Goal: Task Accomplishment & Management: Complete application form

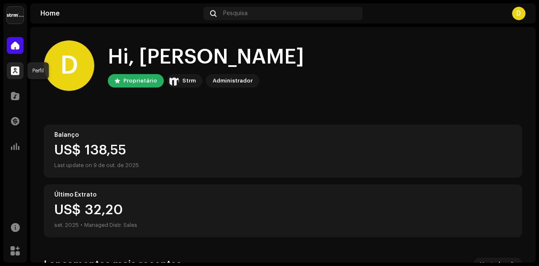
click at [14, 72] on span at bounding box center [15, 70] width 8 height 7
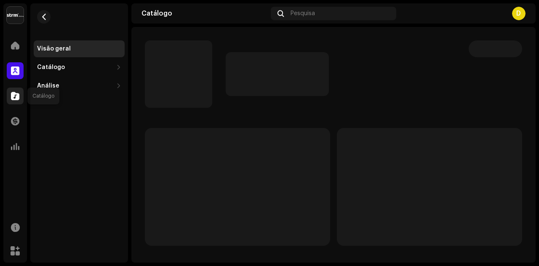
click at [18, 93] on span at bounding box center [15, 96] width 8 height 7
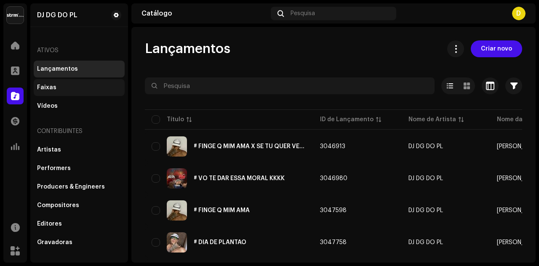
click at [58, 88] on div "Faixas" at bounding box center [79, 87] width 84 height 7
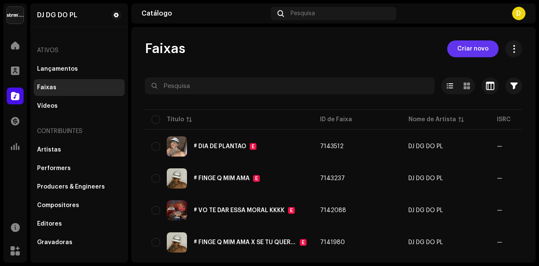
click at [466, 47] on span "Criar novo" at bounding box center [472, 48] width 31 height 17
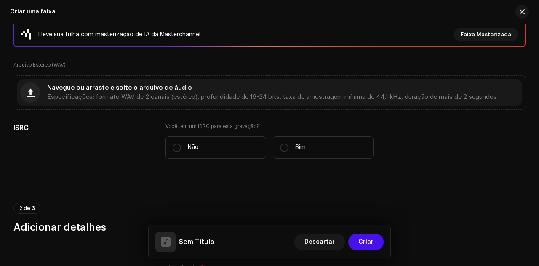
scroll to position [126, 0]
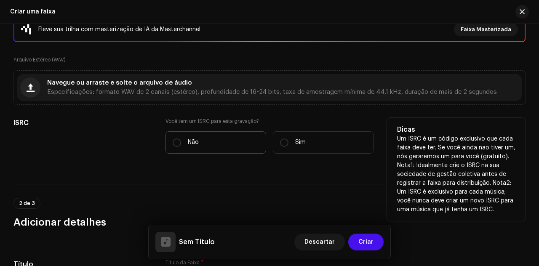
click at [197, 141] on p "Não" at bounding box center [193, 142] width 11 height 9
click at [181, 141] on input "Não" at bounding box center [177, 142] width 8 height 8
radio input "true"
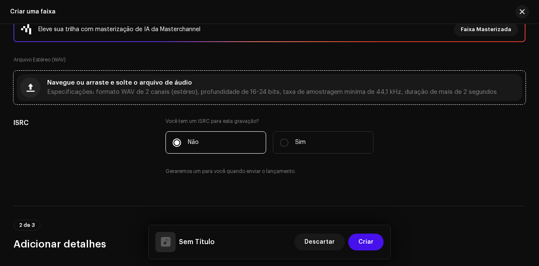
click at [195, 99] on div "Navegue ou arraste e solte o arquivo de áudio Especificações: formato WAV de 2 …" at bounding box center [269, 87] width 505 height 27
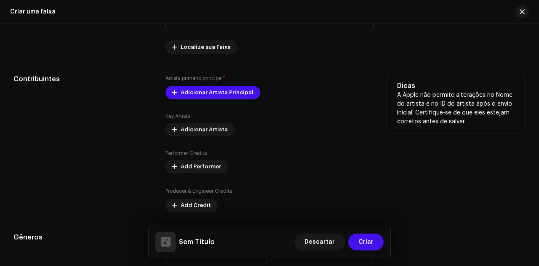
scroll to position [463, 0]
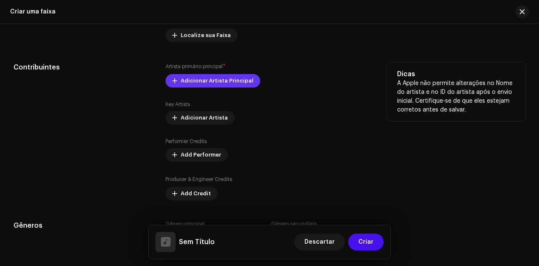
click at [224, 86] on span "Adicionar Artista Principal" at bounding box center [217, 80] width 73 height 17
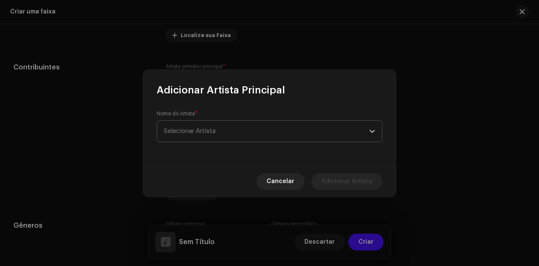
click at [311, 135] on span "Selecionar Artista" at bounding box center [266, 131] width 205 height 21
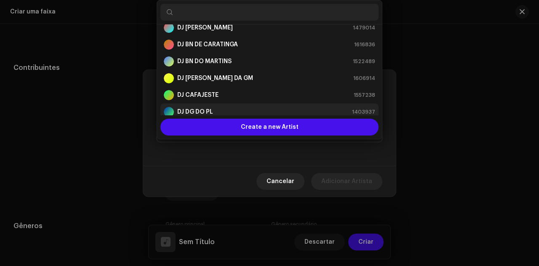
scroll to position [47, 0]
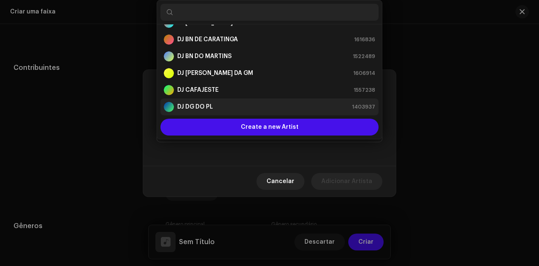
click at [219, 105] on div "DJ DG DO PL 1403937" at bounding box center [269, 107] width 211 height 10
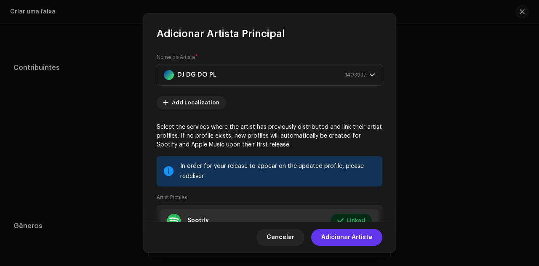
click at [350, 236] on span "Adicionar Artista" at bounding box center [346, 237] width 51 height 17
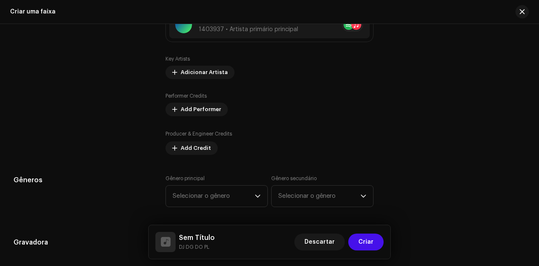
scroll to position [548, 0]
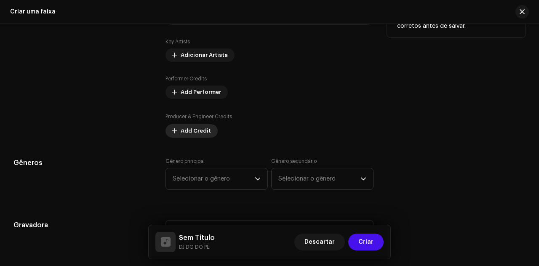
click at [205, 129] on span "Add Credit" at bounding box center [196, 130] width 30 height 17
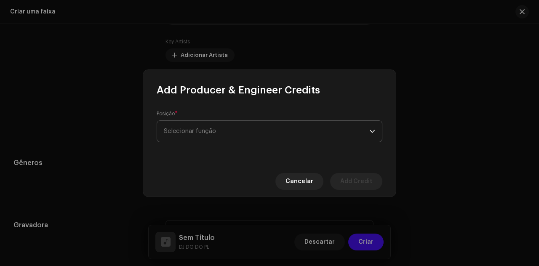
click at [253, 129] on span "Selecionar função" at bounding box center [266, 131] width 205 height 21
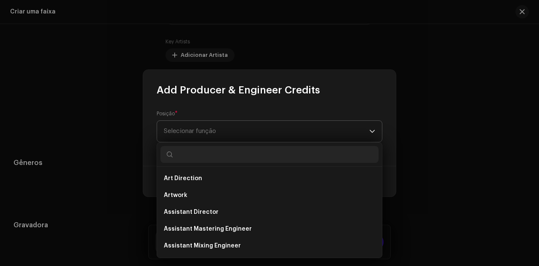
type input "d"
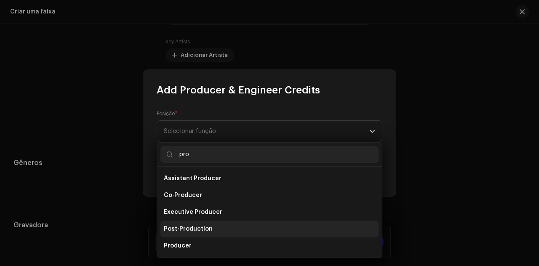
type input "pro"
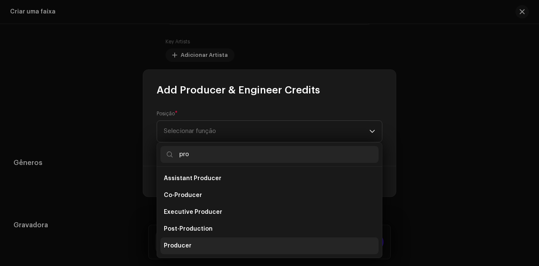
drag, startPoint x: 189, startPoint y: 236, endPoint x: 191, endPoint y: 241, distance: 4.9
click at [191, 241] on ul "Assistant Producer Co-Producer Executive Producer Post-Production Producer Prod…" at bounding box center [269, 229] width 225 height 125
click at [191, 241] on li "Producer" at bounding box center [269, 245] width 218 height 17
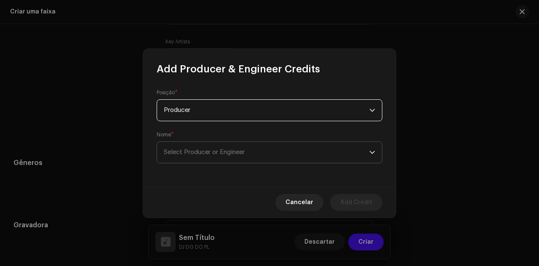
click at [200, 147] on span "Select Producer or Engineer" at bounding box center [266, 152] width 205 height 21
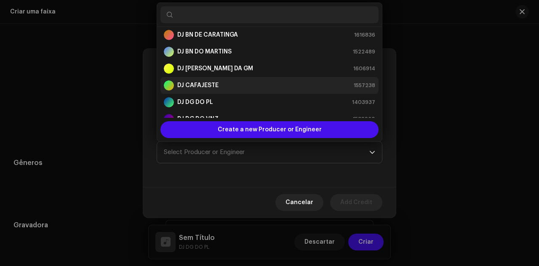
scroll to position [56, 0]
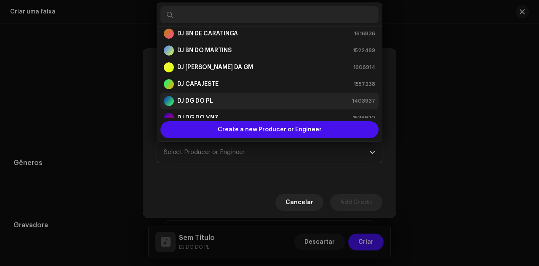
click at [215, 98] on div "DJ DG DO PL 1403937" at bounding box center [269, 101] width 211 height 10
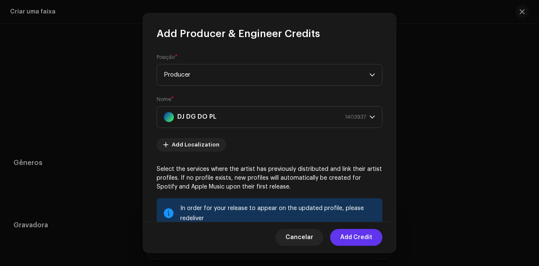
click at [359, 240] on span "Add Credit" at bounding box center [356, 237] width 32 height 17
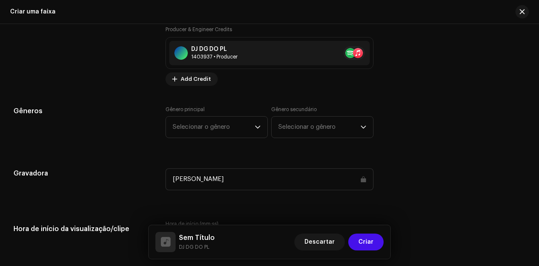
scroll to position [632, 0]
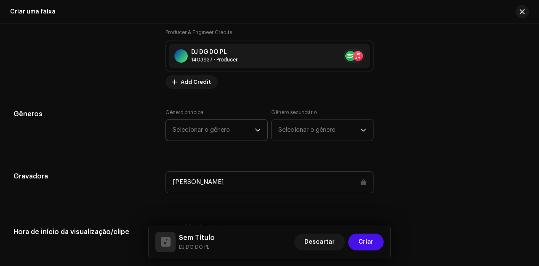
click at [217, 126] on span "Selecionar o gênero" at bounding box center [214, 130] width 82 height 21
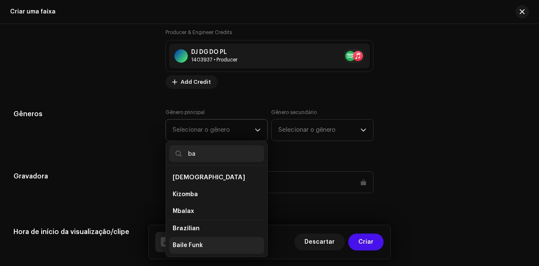
type input "ba"
drag, startPoint x: 229, startPoint y: 244, endPoint x: 230, endPoint y: 229, distance: 14.8
click at [228, 242] on li "Baile Funk" at bounding box center [216, 245] width 95 height 17
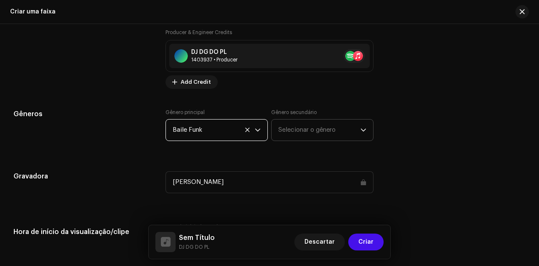
click at [305, 134] on span "Selecionar o gênero" at bounding box center [319, 130] width 82 height 21
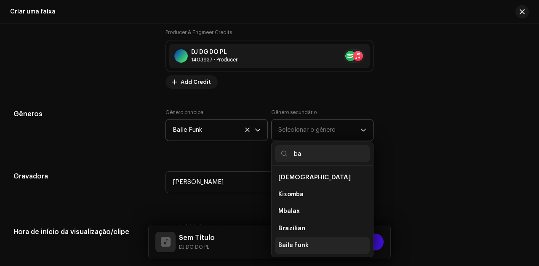
type input "ba"
click at [314, 237] on li "Baile Funk" at bounding box center [322, 245] width 95 height 17
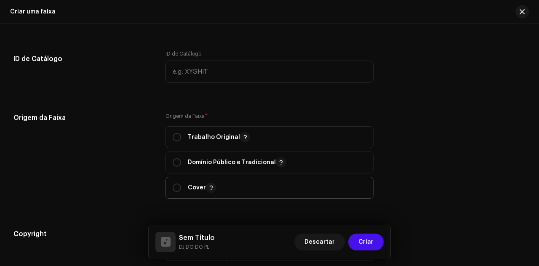
scroll to position [884, 0]
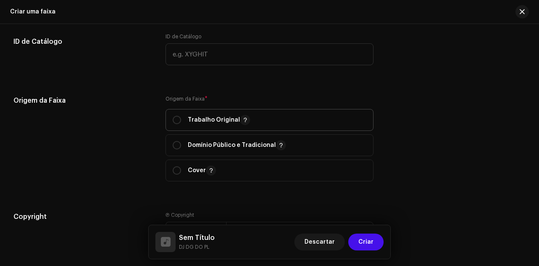
click at [210, 112] on span "Trabalho Original" at bounding box center [270, 119] width 194 height 21
radio input "true"
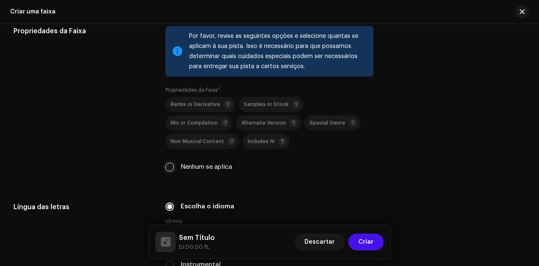
scroll to position [1137, 0]
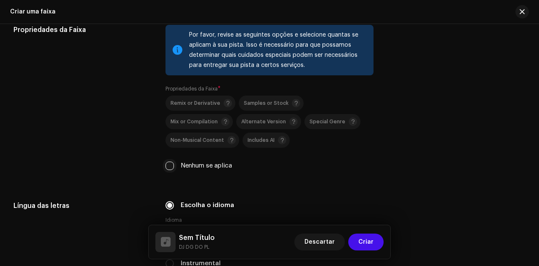
click at [168, 162] on input "Nenhum se aplica" at bounding box center [169, 166] width 8 height 8
checkbox input "true"
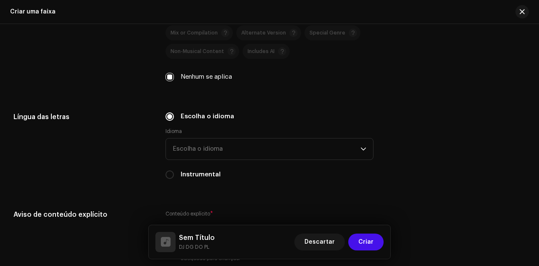
scroll to position [1263, 0]
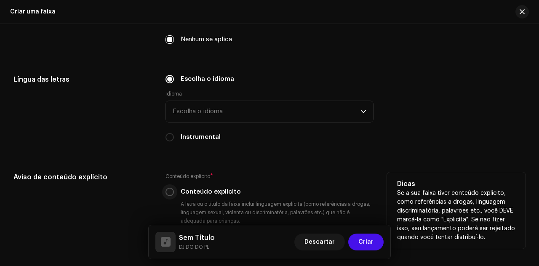
click at [170, 188] on input "Conteúdo explícito" at bounding box center [169, 192] width 8 height 8
radio input "true"
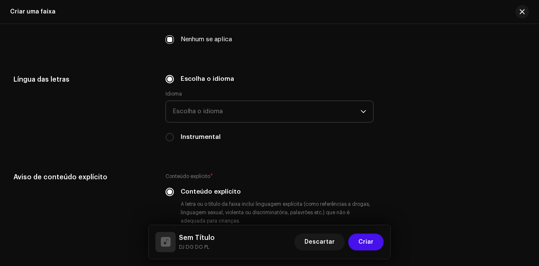
click at [226, 105] on span "Escolha o idioma" at bounding box center [267, 111] width 188 height 21
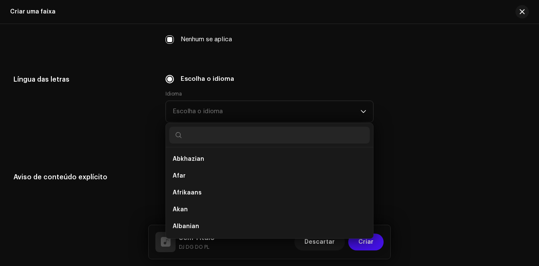
type input "o"
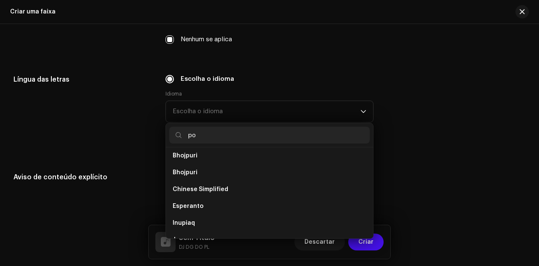
scroll to position [0, 0]
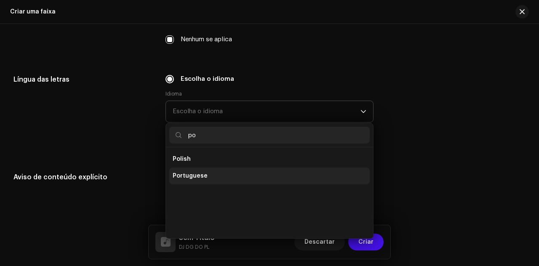
type input "po"
click at [258, 176] on li "Portuguese" at bounding box center [269, 176] width 200 height 17
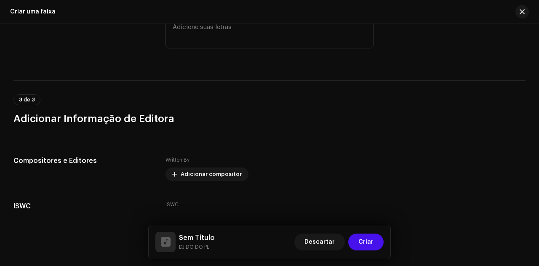
scroll to position [1593, 0]
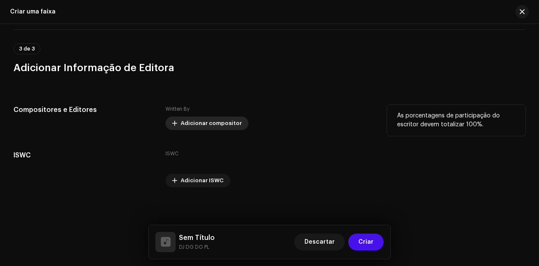
click at [213, 128] on span "Adicionar compositor" at bounding box center [211, 123] width 61 height 17
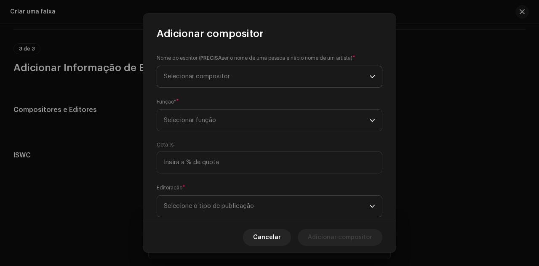
click at [313, 74] on span "Selecionar compositor" at bounding box center [266, 76] width 205 height 21
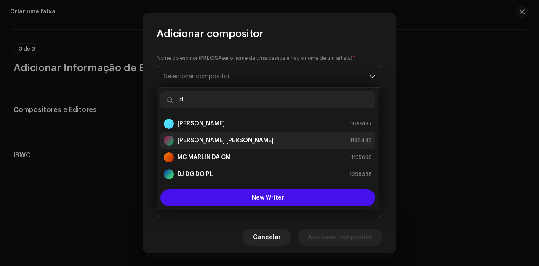
type input "d"
click at [211, 138] on strong "[PERSON_NAME] [PERSON_NAME]" at bounding box center [225, 140] width 96 height 8
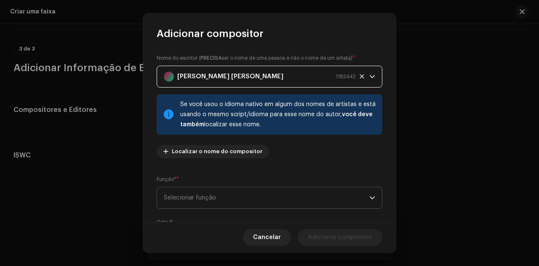
click at [285, 200] on span "Selecionar função" at bounding box center [266, 197] width 205 height 21
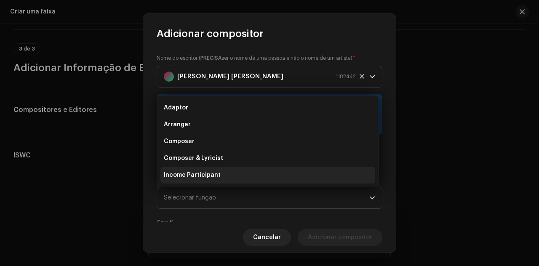
scroll to position [13, 0]
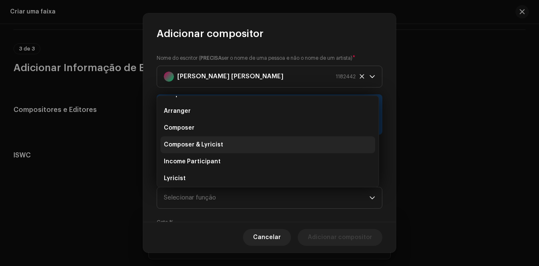
click at [232, 149] on li "Composer & Lyricist" at bounding box center [267, 144] width 215 height 17
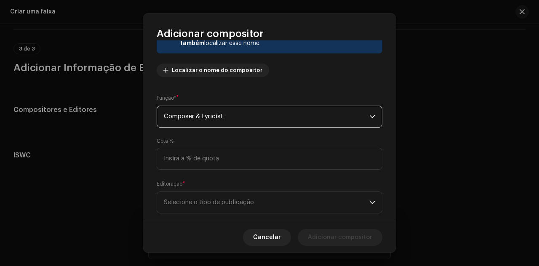
scroll to position [96, 0]
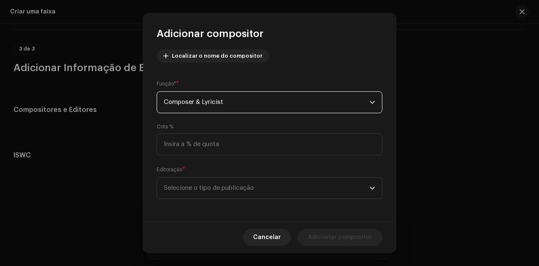
click at [284, 200] on div "Nome do escritor ( PRECISA ser o nome de uma pessoa e não o nome de um artista)…" at bounding box center [269, 131] width 253 height 182
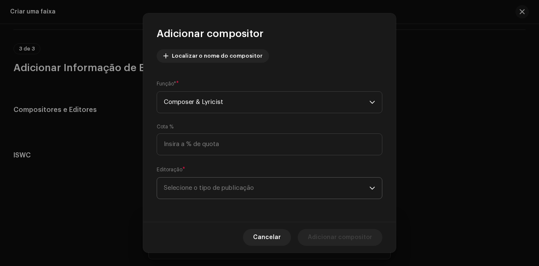
click at [280, 193] on span "Selecione o tipo de publicação" at bounding box center [266, 188] width 205 height 21
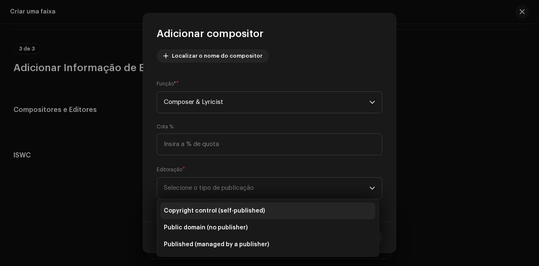
click at [256, 204] on li "Copyright control (self-published)" at bounding box center [267, 210] width 215 height 17
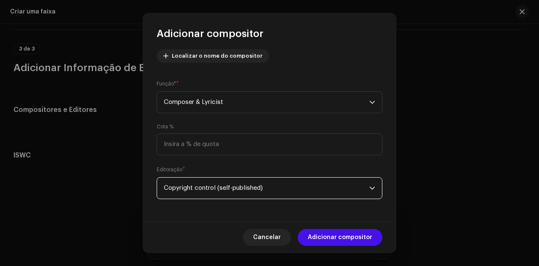
click at [340, 241] on span "Adicionar compositor" at bounding box center [340, 237] width 64 height 17
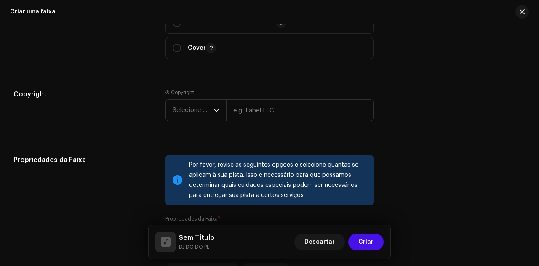
scroll to position [1004, 0]
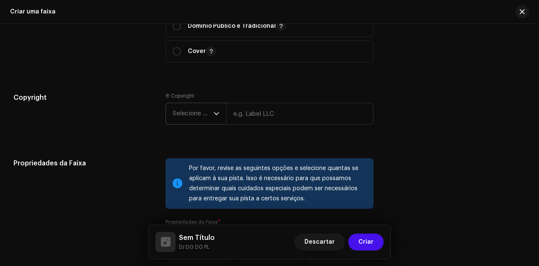
click at [207, 117] on span "Selecione o ano" at bounding box center [193, 113] width 41 height 21
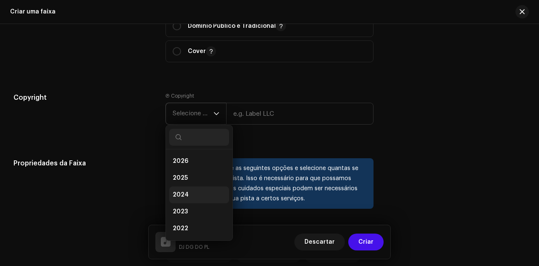
click at [207, 189] on li "2024" at bounding box center [199, 194] width 60 height 17
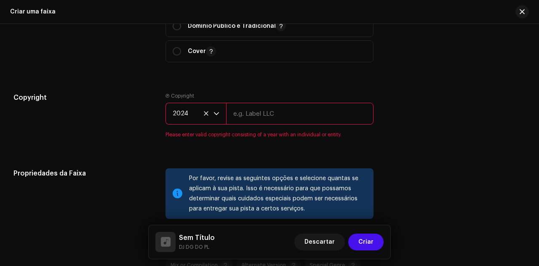
click at [219, 170] on div "Por favor, revise as seguintes opções e selecione quantas se aplicam à sua pist…" at bounding box center [269, 193] width 208 height 51
drag, startPoint x: 266, startPoint y: 114, endPoint x: 288, endPoint y: 122, distance: 23.7
click at [266, 114] on input "text" at bounding box center [299, 114] width 147 height 22
type input "DJ DG DO PL"
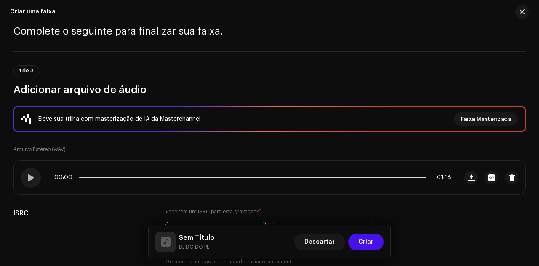
scroll to position [35, 0]
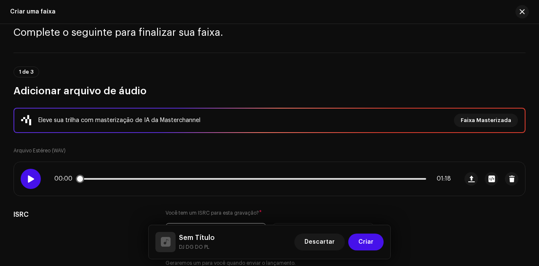
click at [28, 179] on span at bounding box center [30, 179] width 7 height 7
drag, startPoint x: 85, startPoint y: 178, endPoint x: 148, endPoint y: 177, distance: 62.3
click at [148, 177] on span at bounding box center [151, 179] width 8 height 8
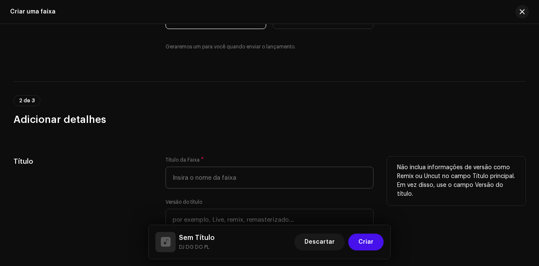
scroll to position [253, 0]
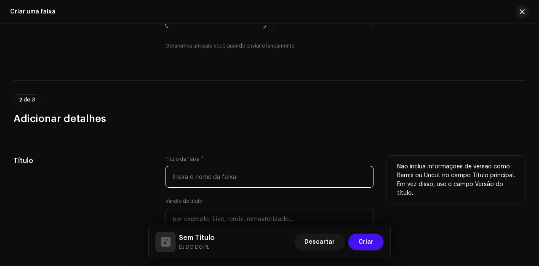
click at [231, 172] on input "text" at bounding box center [269, 177] width 208 height 22
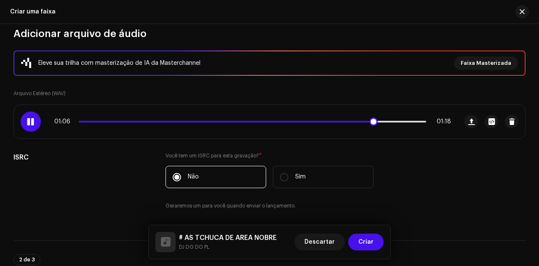
scroll to position [84, 0]
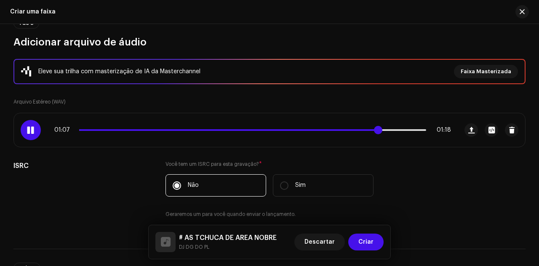
type input "# AS TCHUCA DE AREA NOBRE"
drag, startPoint x: 377, startPoint y: 131, endPoint x: 392, endPoint y: 131, distance: 15.2
click at [392, 131] on div "01:07 01:18" at bounding box center [252, 130] width 397 height 7
drag, startPoint x: 412, startPoint y: 131, endPoint x: 402, endPoint y: 128, distance: 11.0
click at [402, 128] on div "01:15 01:18" at bounding box center [252, 130] width 397 height 7
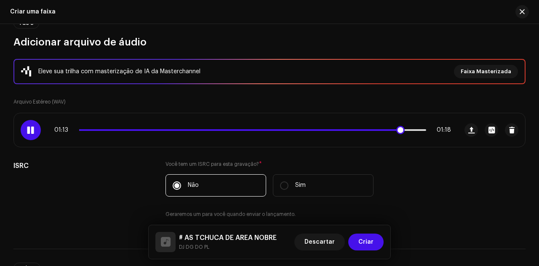
drag, startPoint x: 405, startPoint y: 131, endPoint x: 400, endPoint y: 129, distance: 5.5
click at [400, 129] on span at bounding box center [400, 130] width 8 height 8
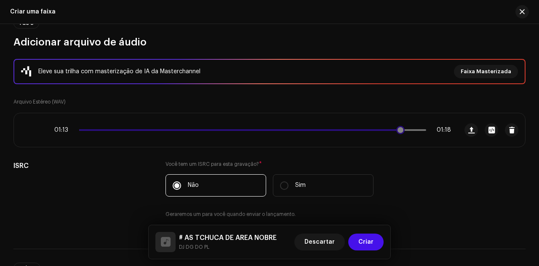
drag, startPoint x: 405, startPoint y: 130, endPoint x: 395, endPoint y: 129, distance: 9.8
click at [395, 129] on div "01:13 01:18" at bounding box center [252, 130] width 397 height 7
drag, startPoint x: 410, startPoint y: 131, endPoint x: 256, endPoint y: 143, distance: 154.1
click at [256, 143] on div "01:11 01:18" at bounding box center [236, 130] width 444 height 34
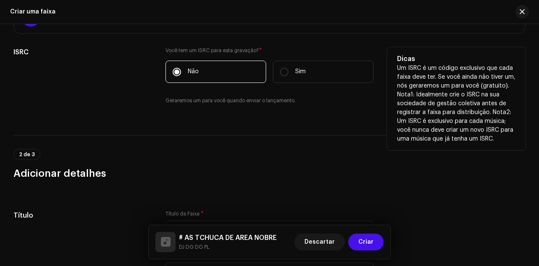
scroll to position [126, 0]
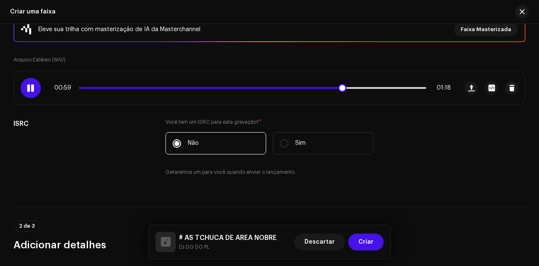
click at [31, 91] on span at bounding box center [30, 88] width 7 height 7
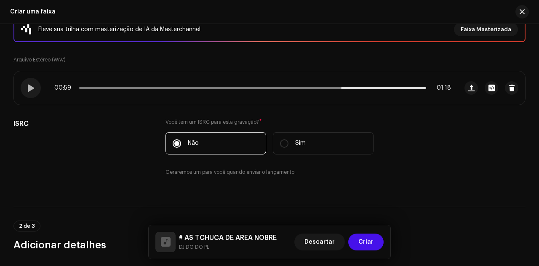
scroll to position [253, 0]
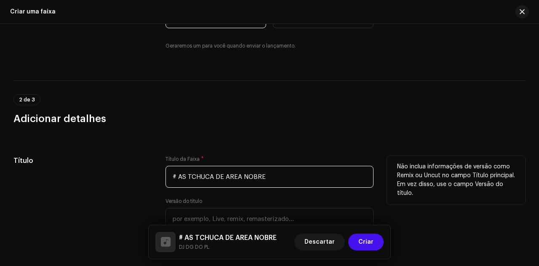
drag, startPoint x: 284, startPoint y: 184, endPoint x: 217, endPoint y: 176, distance: 66.9
click at [61, 167] on div "Título Título da Faixa * # AS TCHUCA DE AREA NOBRE Versão do título Localize su…" at bounding box center [269, 205] width 512 height 98
click at [285, 183] on input "# AS TCHUCA DE AREA NOBRE" at bounding box center [269, 177] width 208 height 22
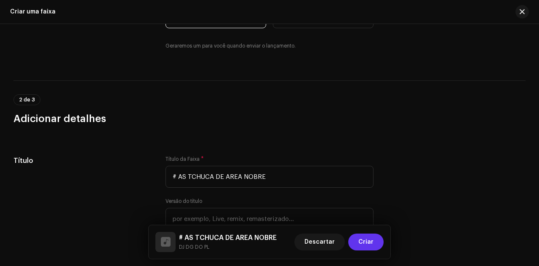
click at [365, 247] on span "Criar" at bounding box center [365, 242] width 15 height 17
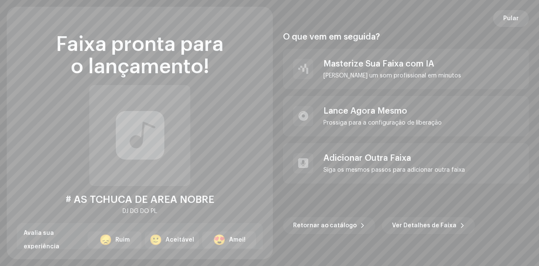
click at [506, 19] on span "Pular" at bounding box center [511, 18] width 16 height 17
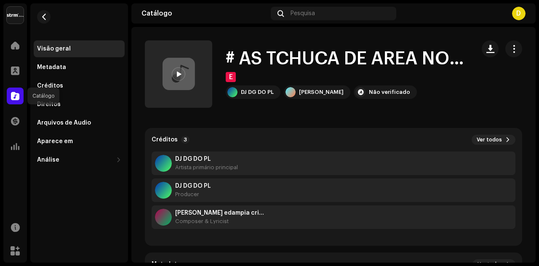
click at [16, 94] on span at bounding box center [15, 96] width 8 height 7
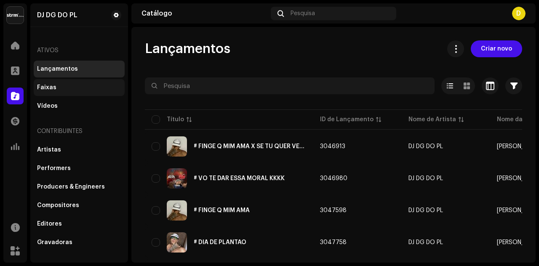
click at [45, 88] on div "Faixas" at bounding box center [46, 87] width 19 height 7
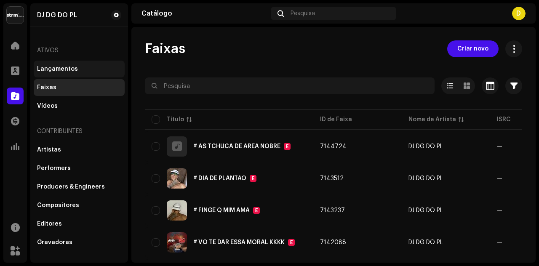
click at [73, 71] on div "Lançamentos" at bounding box center [57, 69] width 41 height 7
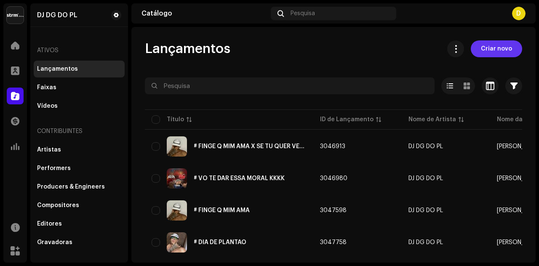
click at [488, 53] on span "Criar novo" at bounding box center [496, 48] width 31 height 17
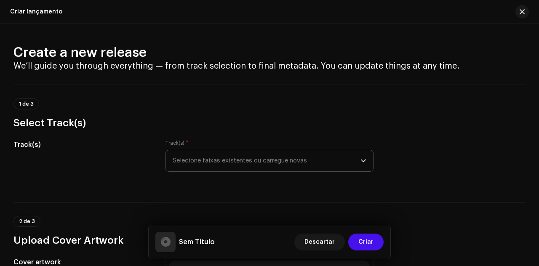
click at [343, 154] on span "Selecione faixas existentes ou carregue novas" at bounding box center [267, 160] width 188 height 21
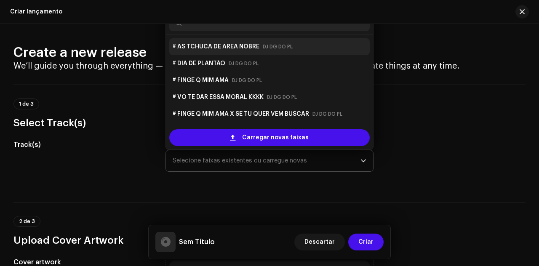
click at [263, 46] on small "DJ DG DO PL" at bounding box center [278, 47] width 30 height 8
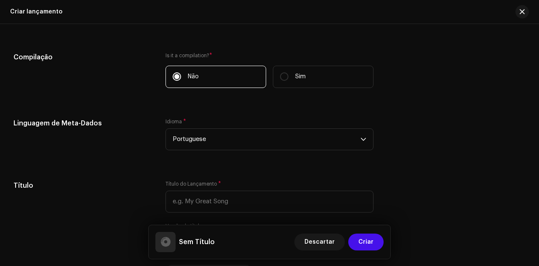
scroll to position [674, 0]
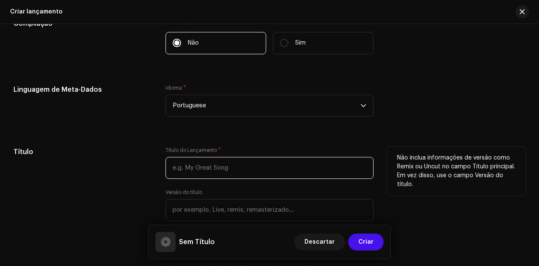
click at [232, 167] on input "text" at bounding box center [269, 168] width 208 height 22
paste input "# AS TCHUCA DE AREA NOBRE"
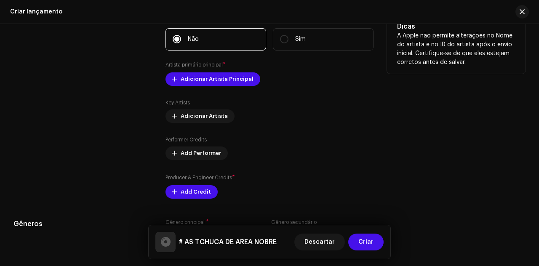
scroll to position [926, 0]
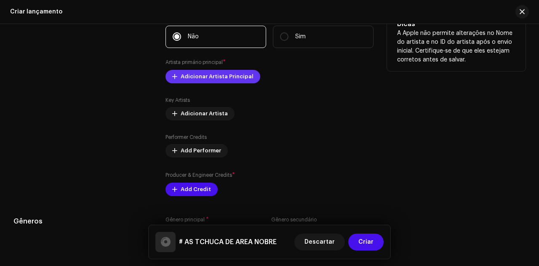
type input "# AS TCHUCA DE AREA NOBRE"
click at [224, 81] on span "Adicionar Artista Principal" at bounding box center [217, 76] width 73 height 17
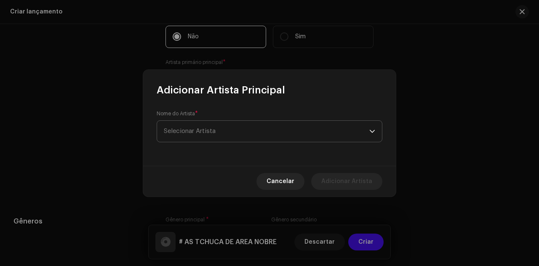
click at [248, 137] on span "Selecionar Artista" at bounding box center [266, 131] width 205 height 21
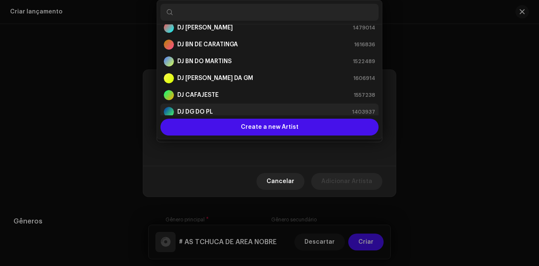
scroll to position [47, 0]
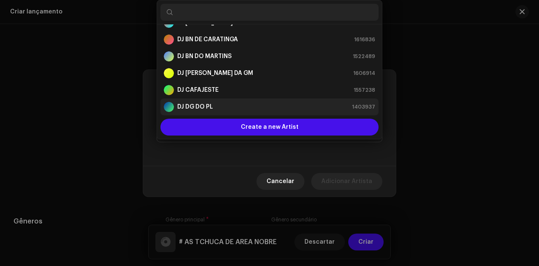
click at [217, 111] on div "DJ DG DO PL 1403937" at bounding box center [269, 107] width 211 height 10
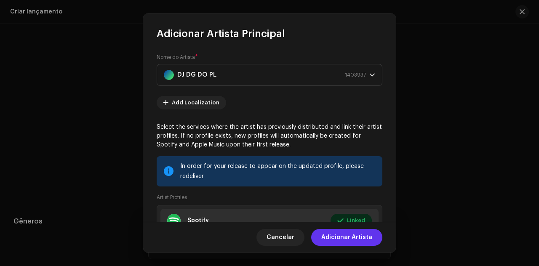
click at [366, 238] on span "Adicionar Artista" at bounding box center [346, 237] width 51 height 17
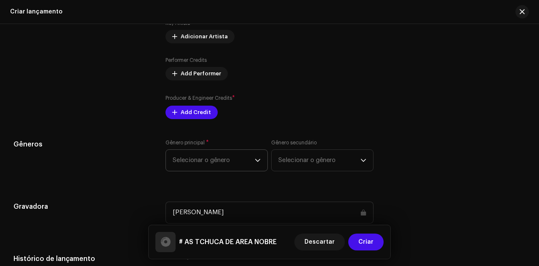
scroll to position [1010, 0]
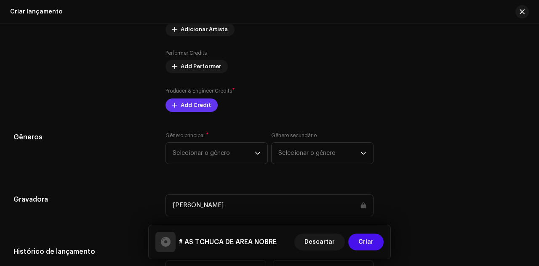
click at [190, 111] on span "Add Credit" at bounding box center [196, 105] width 30 height 17
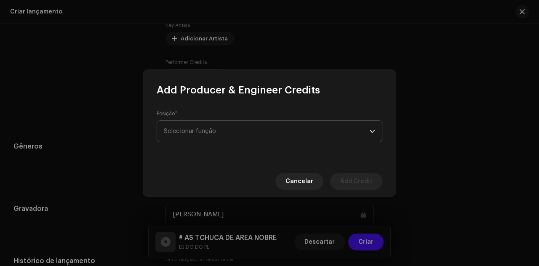
click at [222, 127] on span "Selecionar função" at bounding box center [266, 131] width 205 height 21
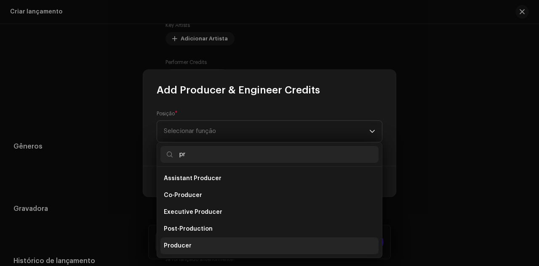
type input "pr"
click at [196, 246] on li "Producer" at bounding box center [269, 245] width 218 height 17
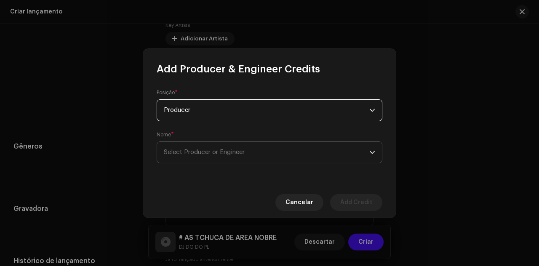
click at [192, 152] on span "Select Producer or Engineer" at bounding box center [204, 152] width 81 height 6
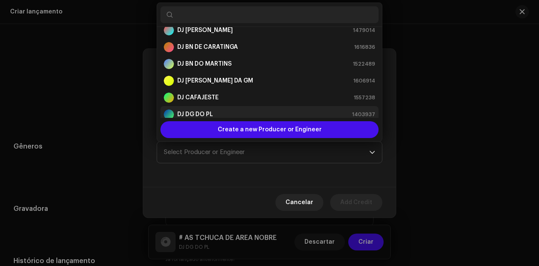
scroll to position [47, 0]
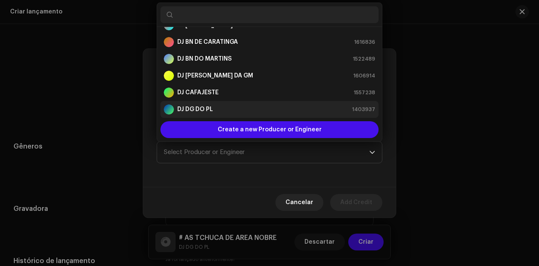
click at [213, 112] on div "DJ DG DO PL 1403937" at bounding box center [269, 109] width 211 height 10
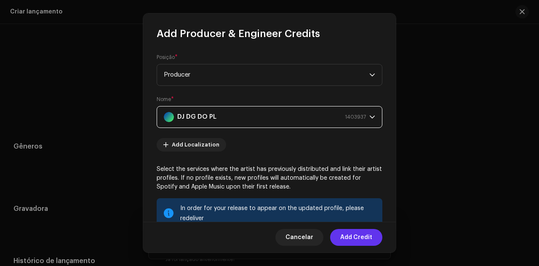
click at [359, 240] on span "Add Credit" at bounding box center [356, 237] width 32 height 17
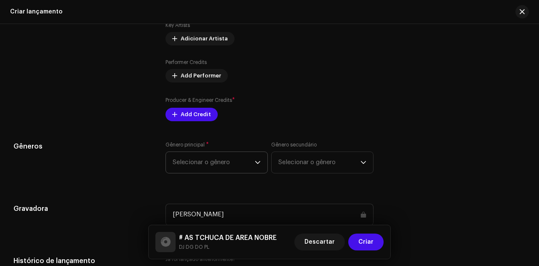
click at [213, 158] on span "Selecionar o gênero" at bounding box center [214, 162] width 82 height 21
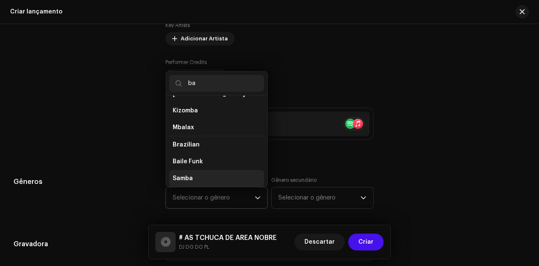
scroll to position [13, 0]
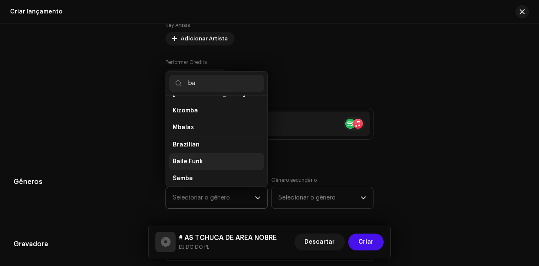
type input "ba"
click at [216, 160] on li "Baile Funk" at bounding box center [216, 161] width 95 height 17
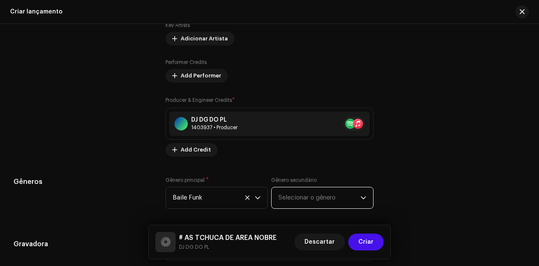
click at [334, 196] on span "Selecionar o gênero" at bounding box center [319, 197] width 82 height 21
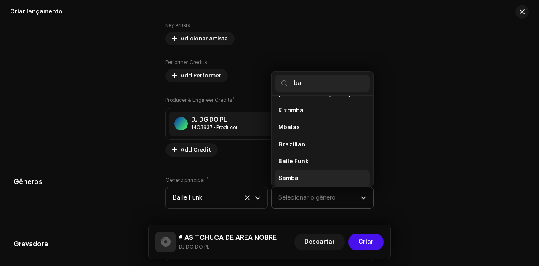
type input "ba"
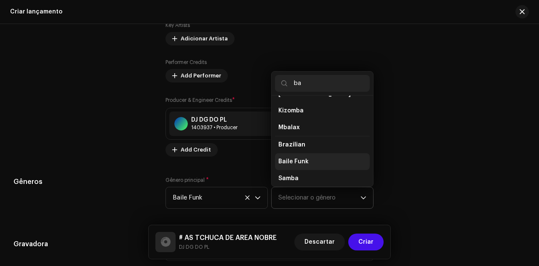
drag, startPoint x: 306, startPoint y: 173, endPoint x: 307, endPoint y: 160, distance: 13.5
click at [307, 162] on li "Baile Funk" at bounding box center [322, 161] width 95 height 17
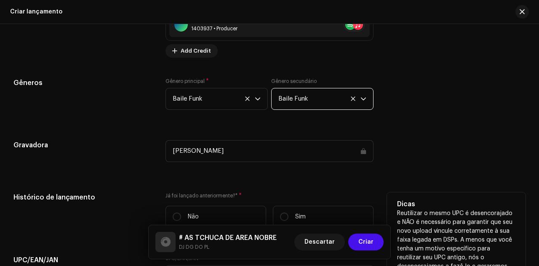
scroll to position [1137, 0]
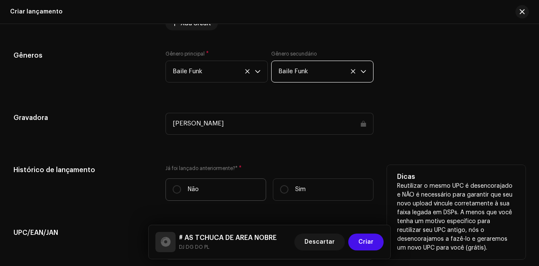
click at [188, 188] on p "Não" at bounding box center [193, 189] width 11 height 9
click at [181, 188] on input "Não" at bounding box center [177, 189] width 8 height 8
radio input "true"
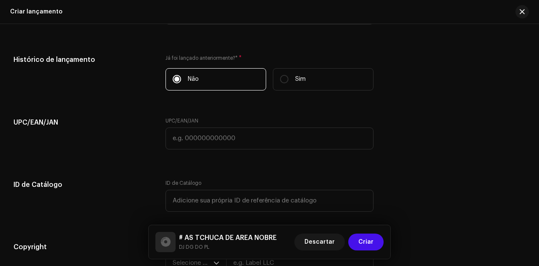
scroll to position [1347, 0]
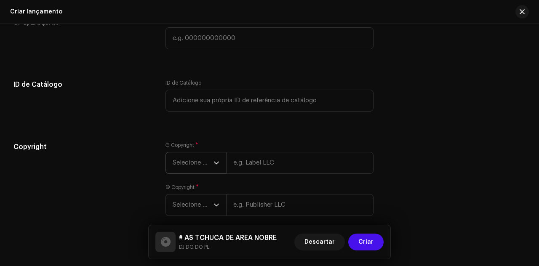
click at [200, 167] on span "Selecione o ano" at bounding box center [193, 162] width 41 height 21
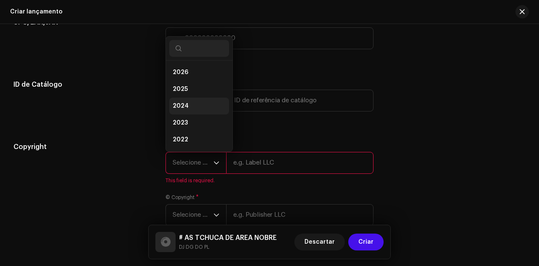
click at [197, 106] on li "2024" at bounding box center [199, 106] width 60 height 17
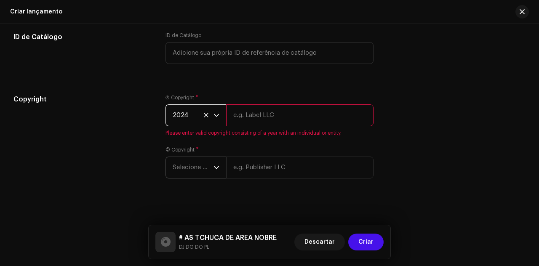
scroll to position [1397, 0]
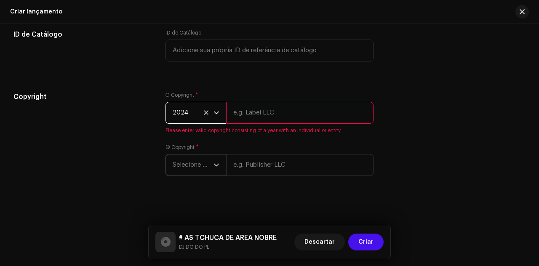
click at [202, 163] on span "Selecione o ano" at bounding box center [193, 164] width 41 height 21
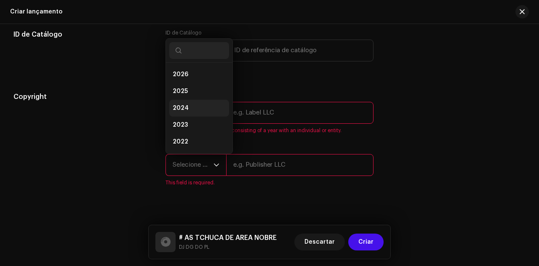
click at [195, 101] on li "2024" at bounding box center [199, 108] width 60 height 17
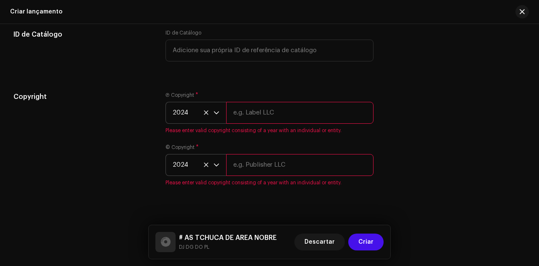
drag, startPoint x: 311, startPoint y: 116, endPoint x: 319, endPoint y: 122, distance: 11.1
click at [311, 116] on input "text" at bounding box center [299, 113] width 147 height 22
type input "DJ DG DO PL"
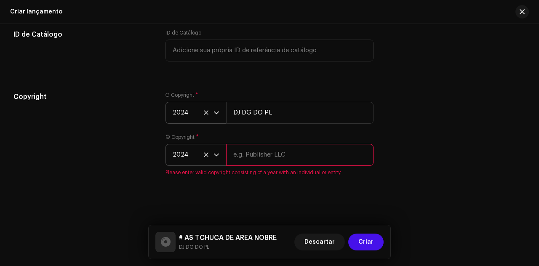
click at [298, 155] on input "text" at bounding box center [299, 155] width 147 height 22
type input "DJ DG DO PL"
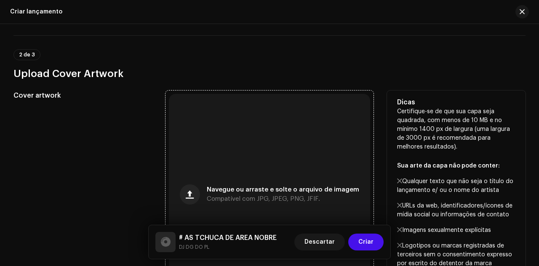
scroll to position [250, 0]
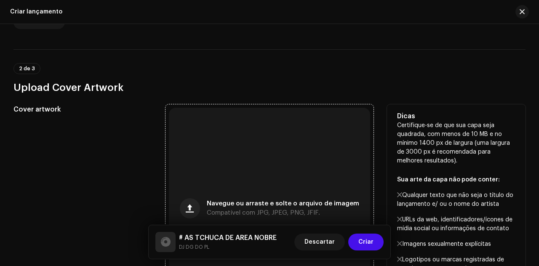
click at [246, 140] on div "Navegue ou arraste e solte o arquivo de imagem Compatível com JPG, JPEG, PNG, J…" at bounding box center [269, 208] width 201 height 201
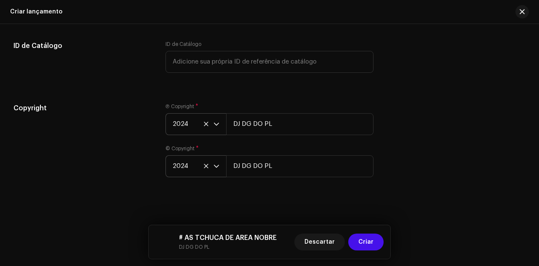
scroll to position [1387, 0]
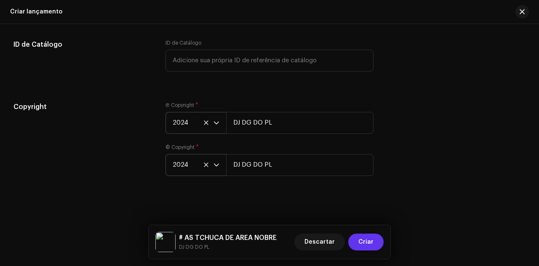
click at [363, 240] on span "Criar" at bounding box center [365, 242] width 15 height 17
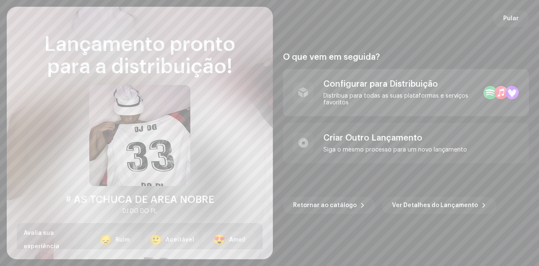
click at [432, 96] on div "Distribua para todas as suas plataformas e serviços favoritos" at bounding box center [399, 99] width 153 height 13
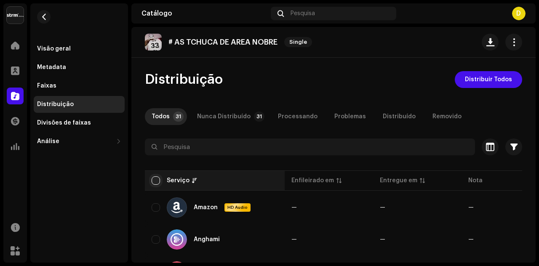
click at [156, 179] on input "checkbox" at bounding box center [156, 180] width 8 height 8
checkbox input "true"
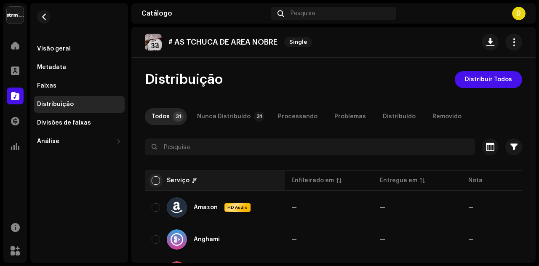
checkbox input "true"
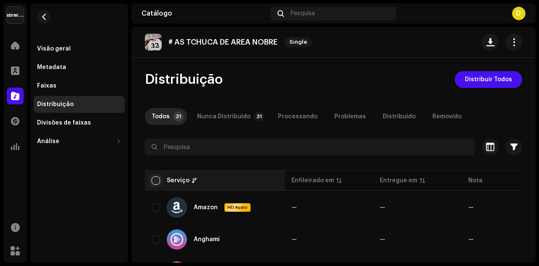
checkbox input "true"
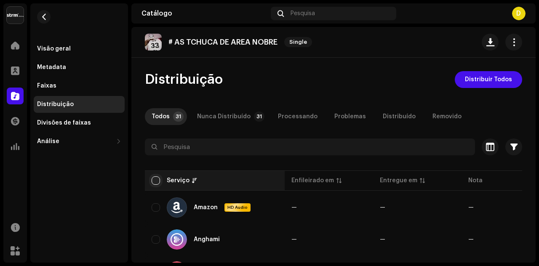
checkbox input "true"
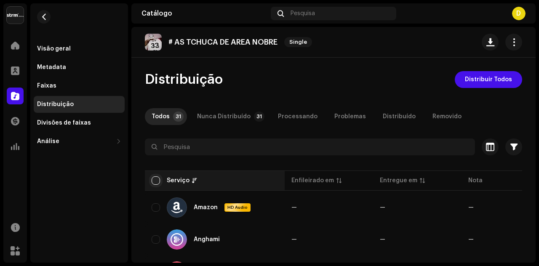
checkbox input "true"
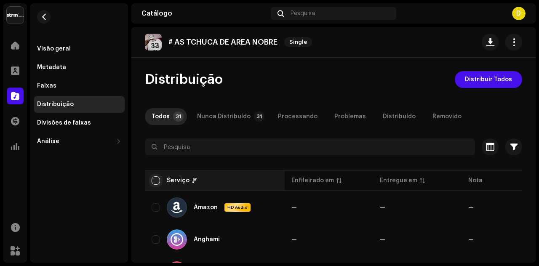
checkbox input "true"
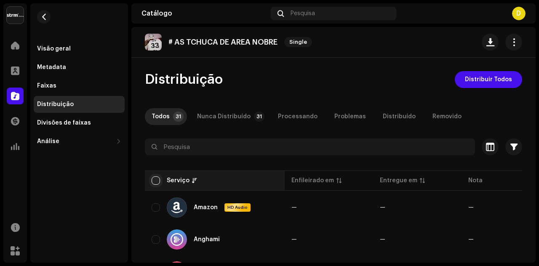
checkbox input "true"
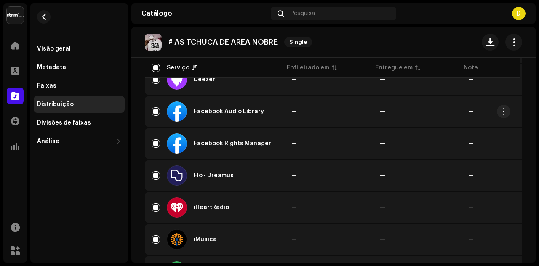
scroll to position [295, 0]
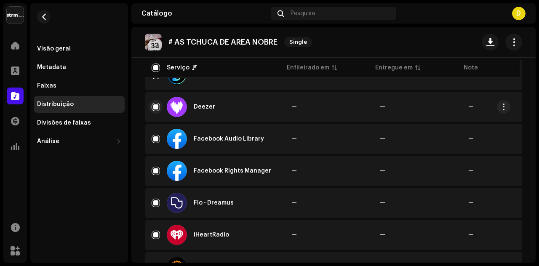
click at [154, 108] on input "Row Selected" at bounding box center [156, 107] width 8 height 8
checkbox input "false"
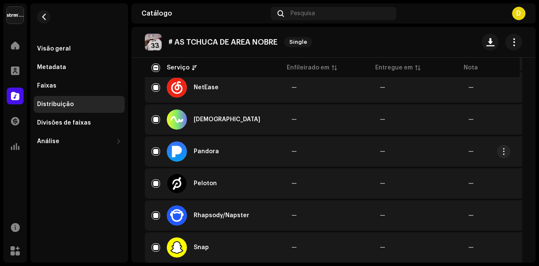
scroll to position [716, 0]
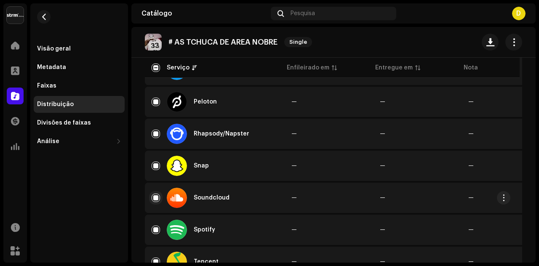
click at [157, 196] on input "Row Selected" at bounding box center [156, 198] width 8 height 8
checkbox input "false"
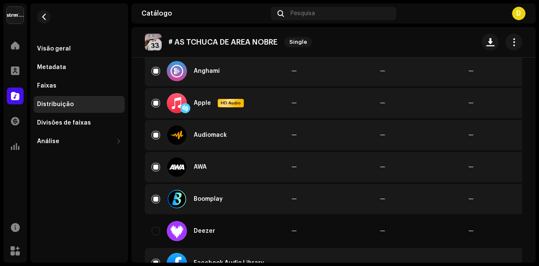
scroll to position [0, 0]
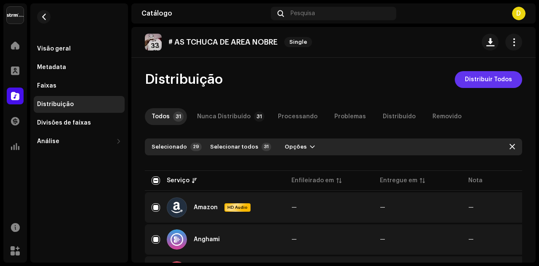
click at [498, 80] on span "Distribuir Todos" at bounding box center [488, 79] width 47 height 17
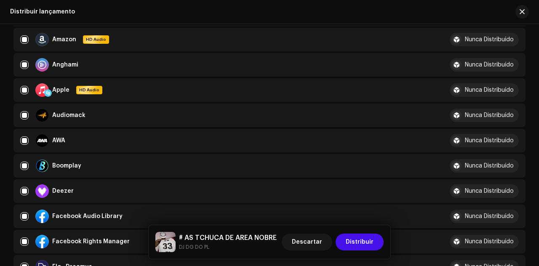
scroll to position [168, 0]
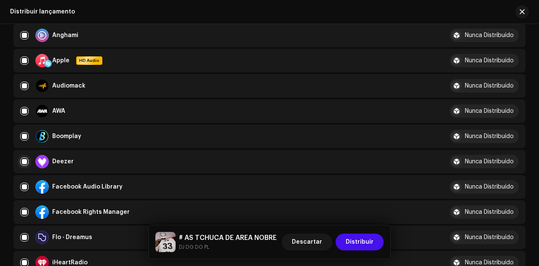
click at [24, 162] on input "checkbox" at bounding box center [24, 161] width 8 height 8
checkbox input "false"
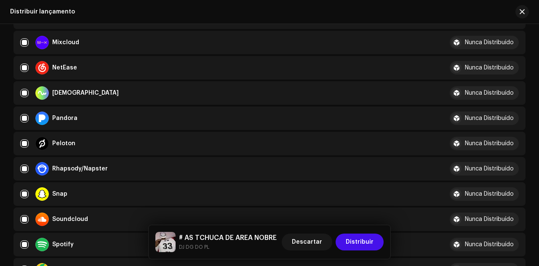
scroll to position [547, 0]
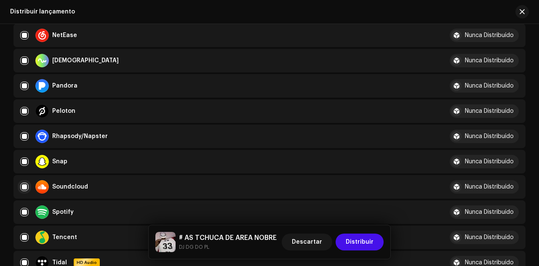
click at [25, 186] on input "Row Selected" at bounding box center [24, 187] width 8 height 8
checkbox input "false"
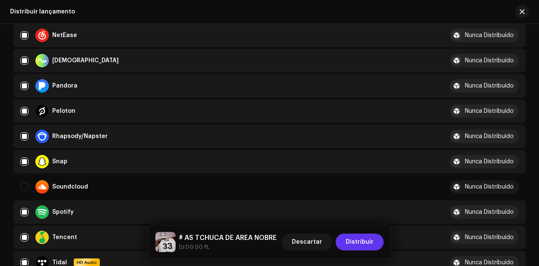
click at [356, 242] on span "Distribuir" at bounding box center [360, 242] width 28 height 17
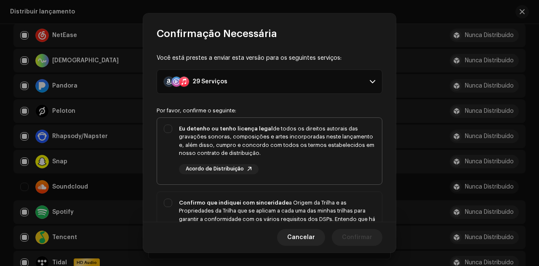
click at [312, 157] on div "Eu detenho ou tenho licença legal de todos os direitos autorais das gravações s…" at bounding box center [277, 141] width 196 height 33
checkbox input "true"
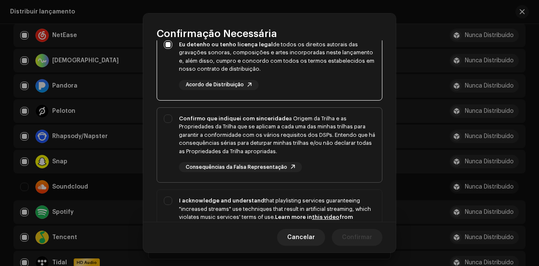
click at [338, 161] on div "Confirmo que indiquei com sinceridade a Origem da Trilha e as Propriedades da T…" at bounding box center [277, 143] width 196 height 58
checkbox input "true"
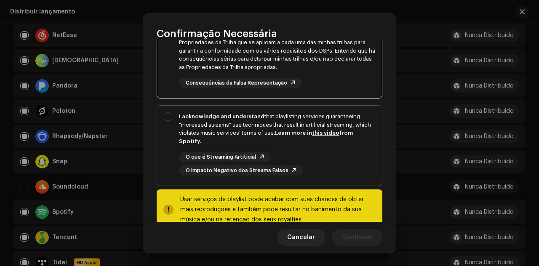
click at [349, 149] on div "I acknowledge and understand that playlisting services guaranteeing "increased …" at bounding box center [277, 143] width 196 height 63
checkbox input "true"
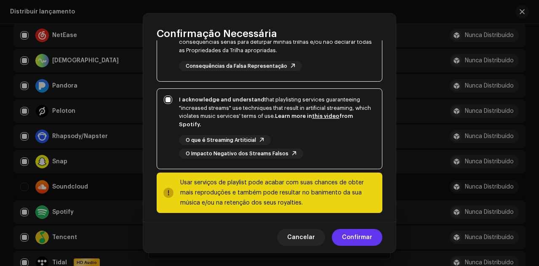
scroll to position [189, 0]
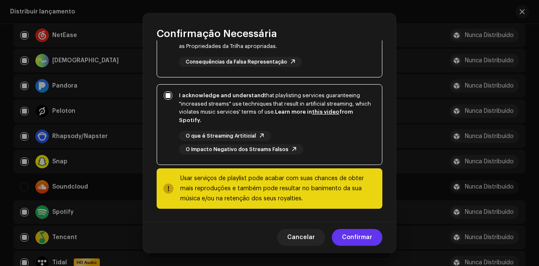
click at [375, 239] on button "Confirmar" at bounding box center [357, 237] width 51 height 17
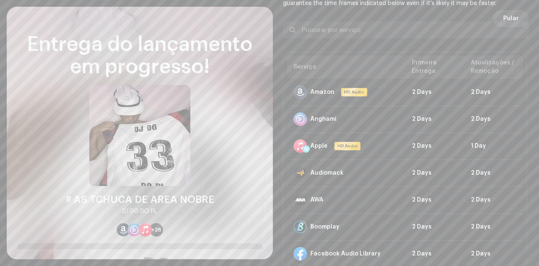
click at [512, 17] on span "Pular" at bounding box center [511, 18] width 16 height 17
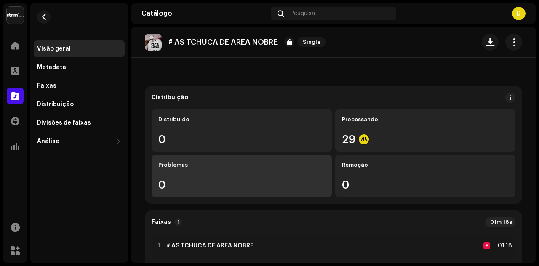
scroll to position [84, 0]
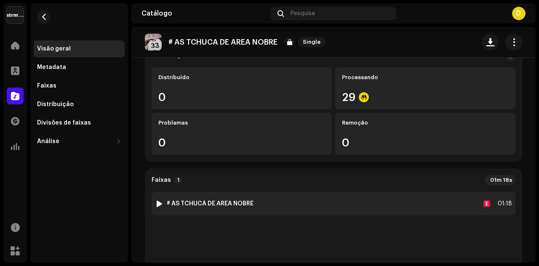
click at [160, 205] on div at bounding box center [159, 203] width 6 height 7
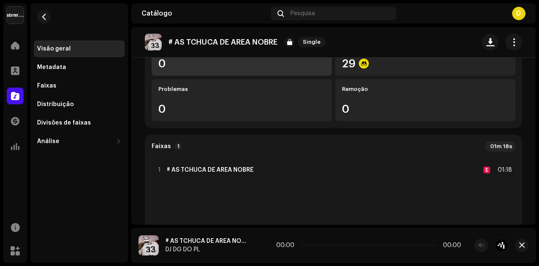
scroll to position [0, 0]
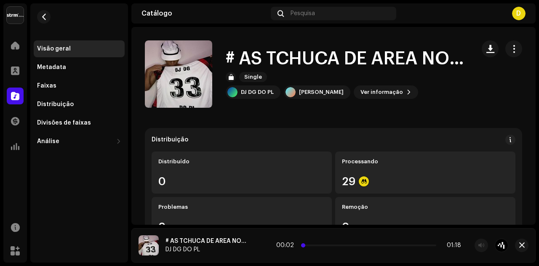
drag, startPoint x: 306, startPoint y: 245, endPoint x: 316, endPoint y: 245, distance: 10.1
click at [316, 245] on p-slider at bounding box center [368, 246] width 135 height 2
drag, startPoint x: 338, startPoint y: 245, endPoint x: 333, endPoint y: 243, distance: 4.5
click at [333, 243] on div "00:18 01:18" at bounding box center [368, 245] width 185 height 7
click at [333, 245] on span at bounding box center [335, 245] width 4 height 4
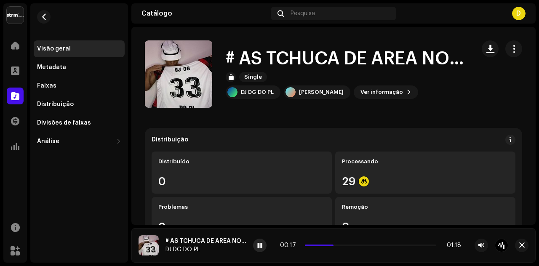
click at [261, 243] on span at bounding box center [259, 245] width 5 height 7
click at [45, 13] on button "button" at bounding box center [43, 16] width 13 height 13
